Goal: Information Seeking & Learning: Learn about a topic

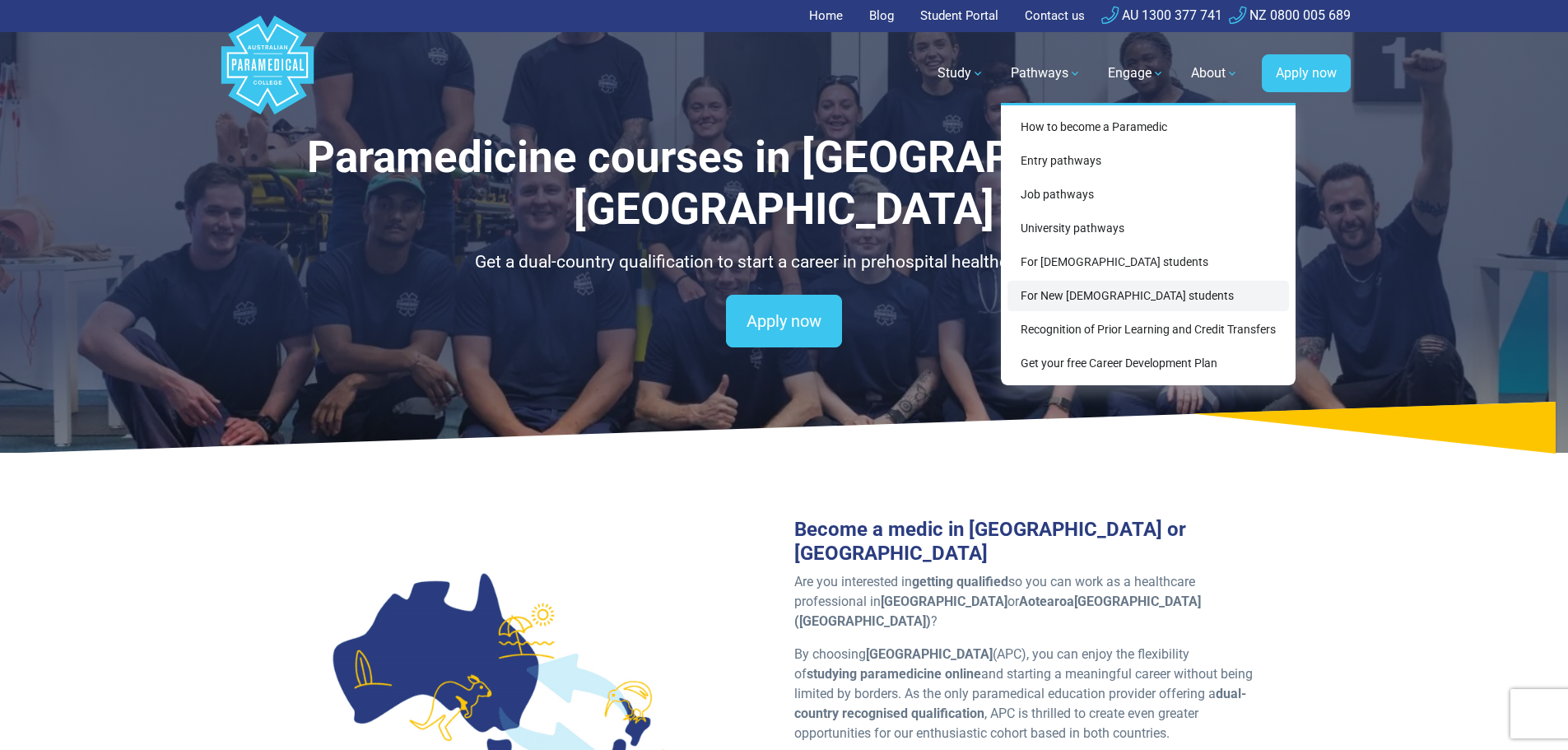
click at [1079, 300] on link "For New [DEMOGRAPHIC_DATA] students" at bounding box center [1148, 296] width 282 height 31
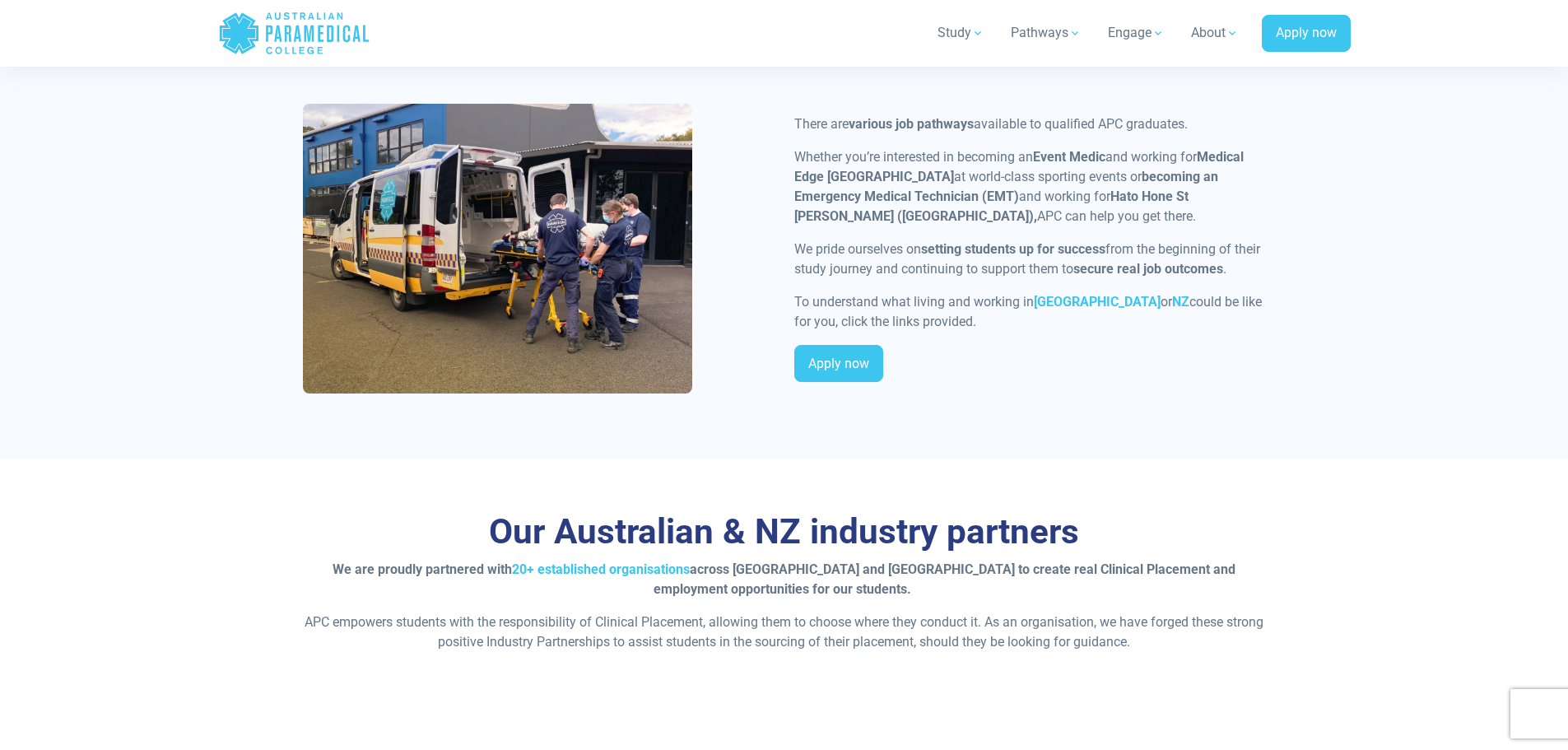
scroll to position [3459, 0]
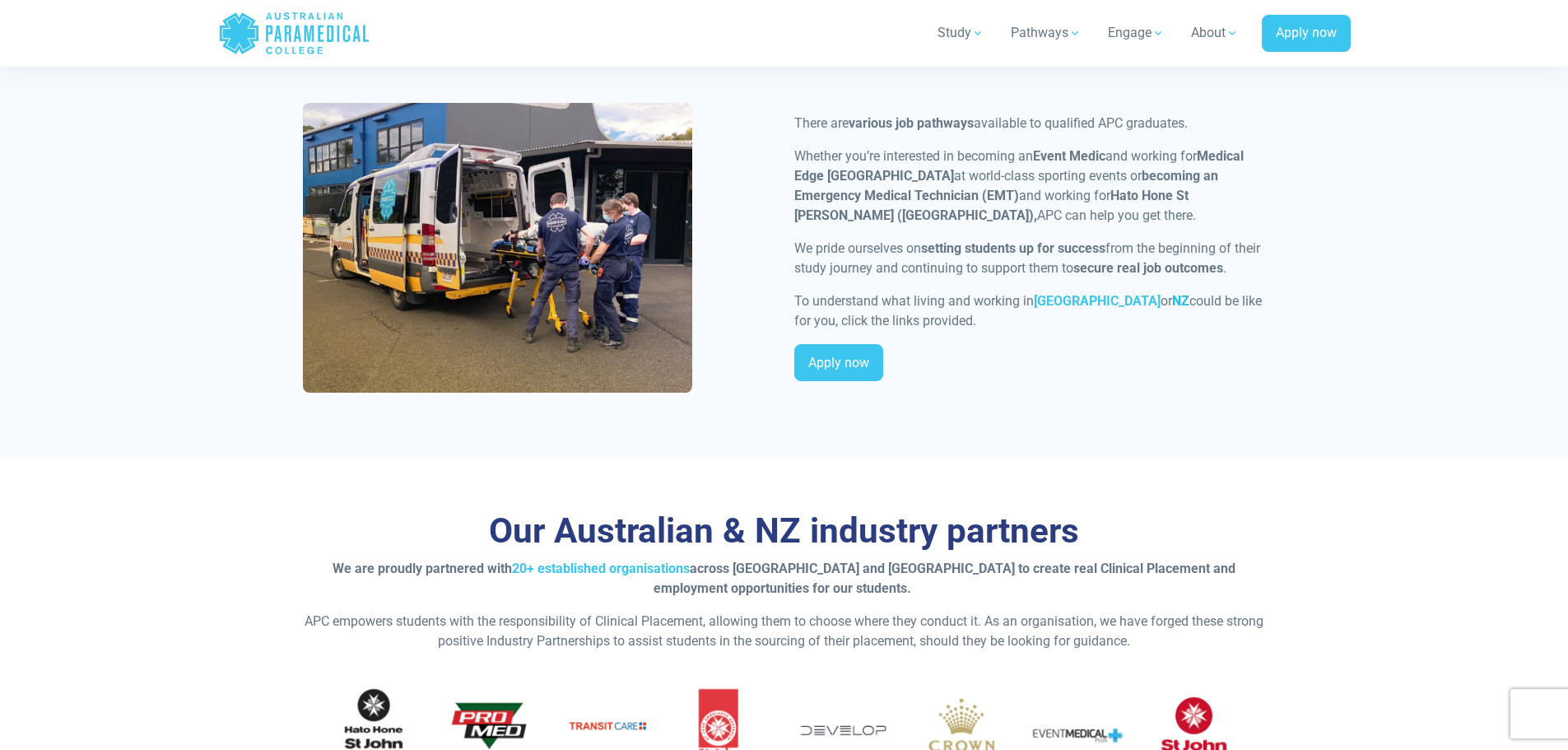
click at [1172, 293] on strong "NZ" at bounding box center [1181, 301] width 17 height 16
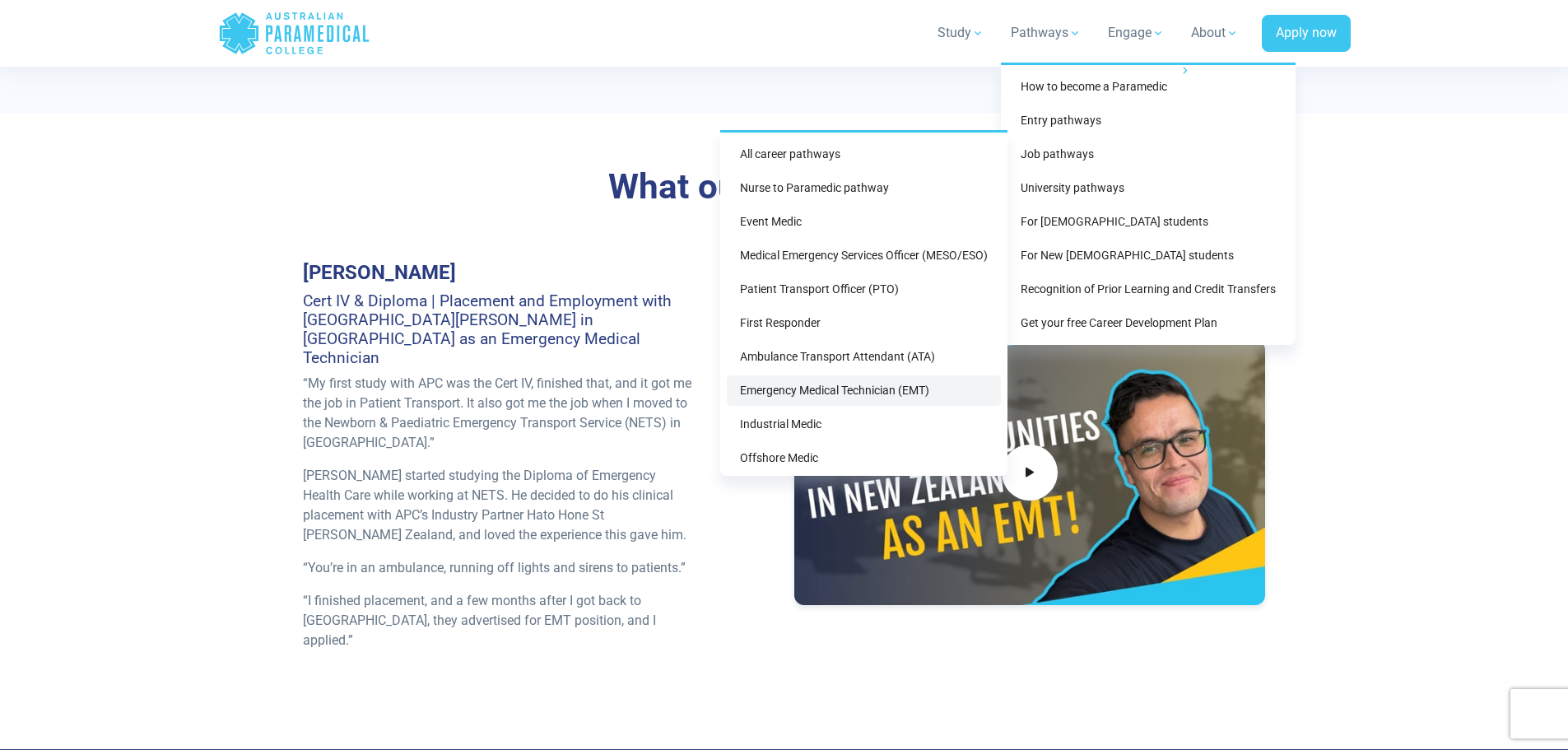
scroll to position [72, 0]
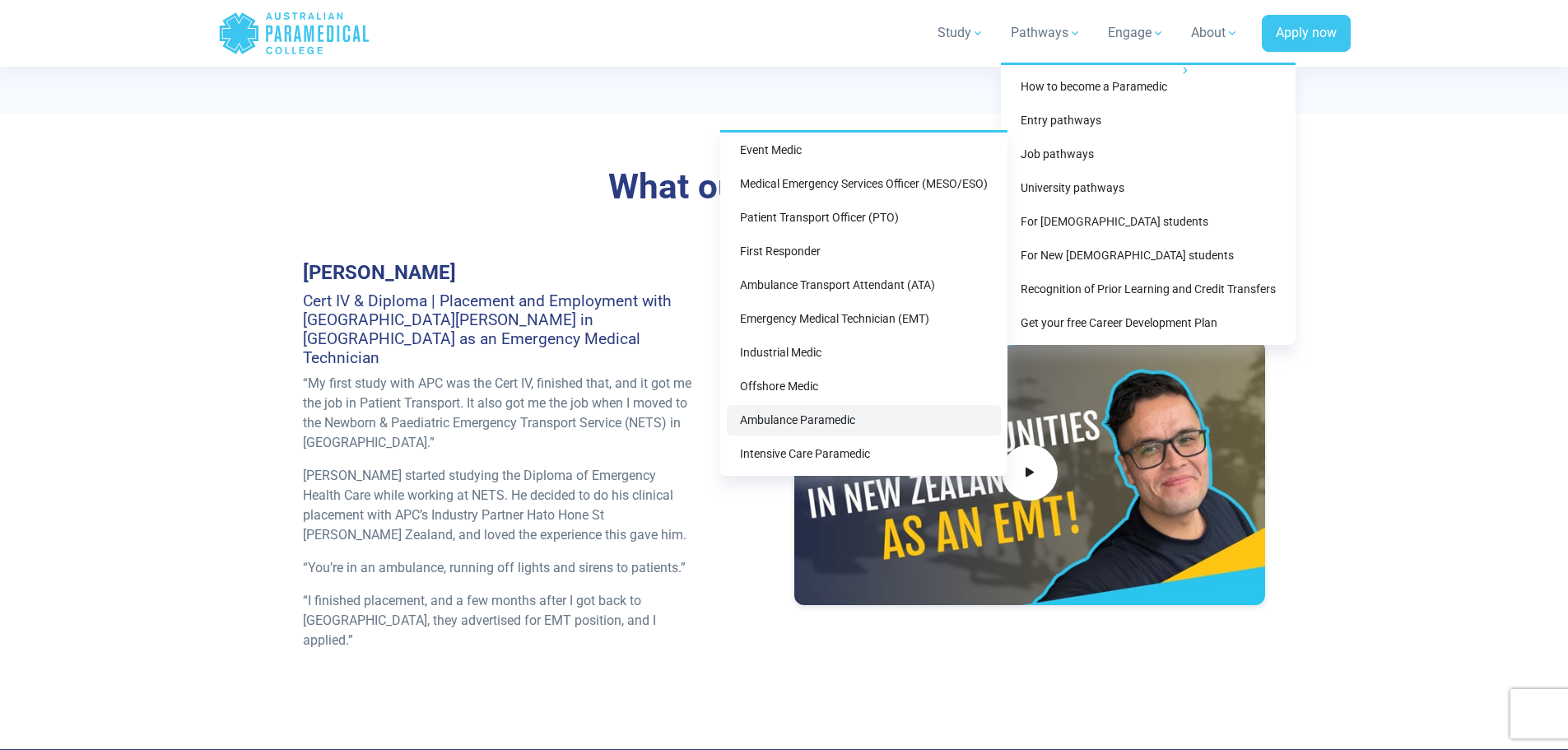
click at [835, 415] on link "Ambulance Paramedic" at bounding box center [864, 420] width 274 height 31
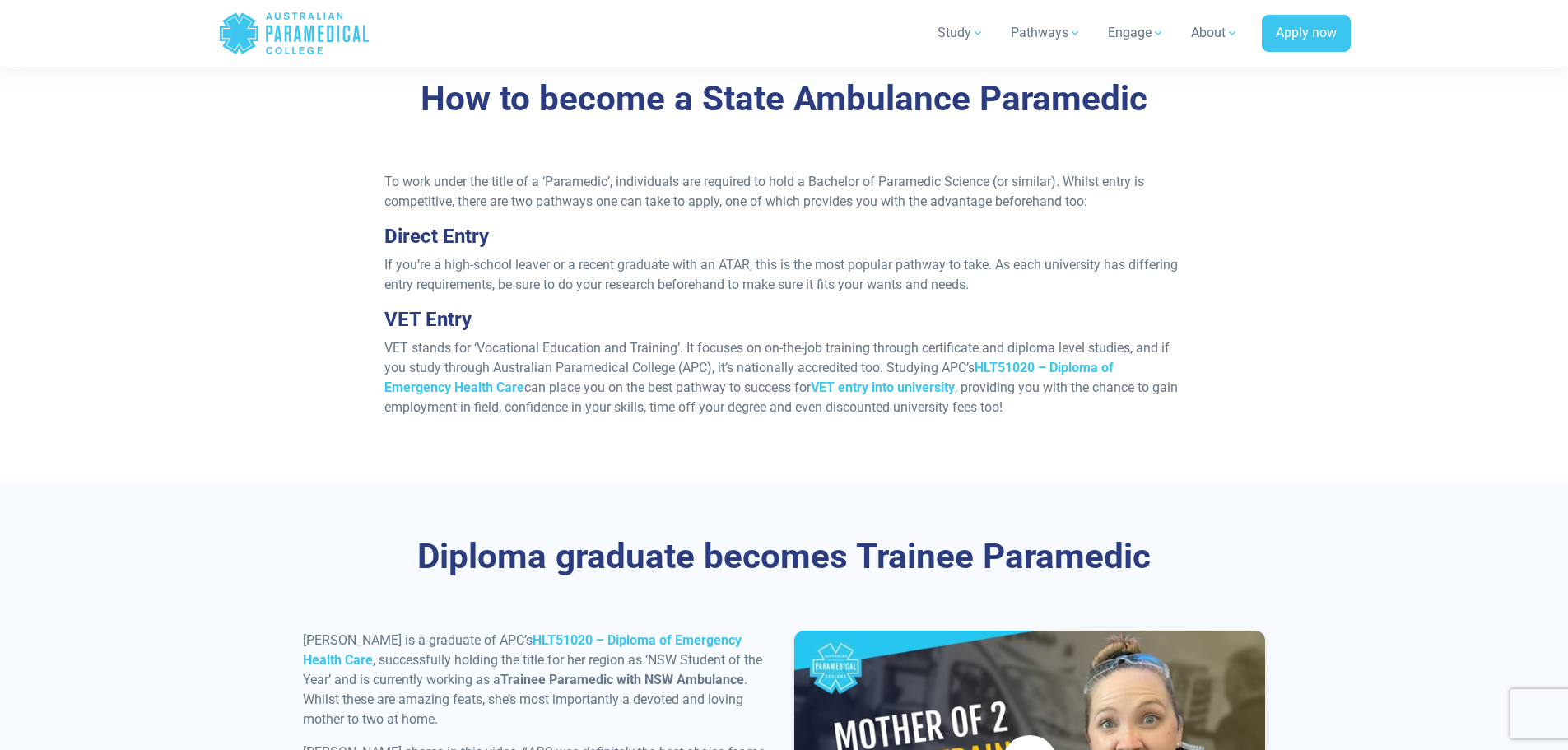
scroll to position [1400, 0]
